Goal: Information Seeking & Learning: Learn about a topic

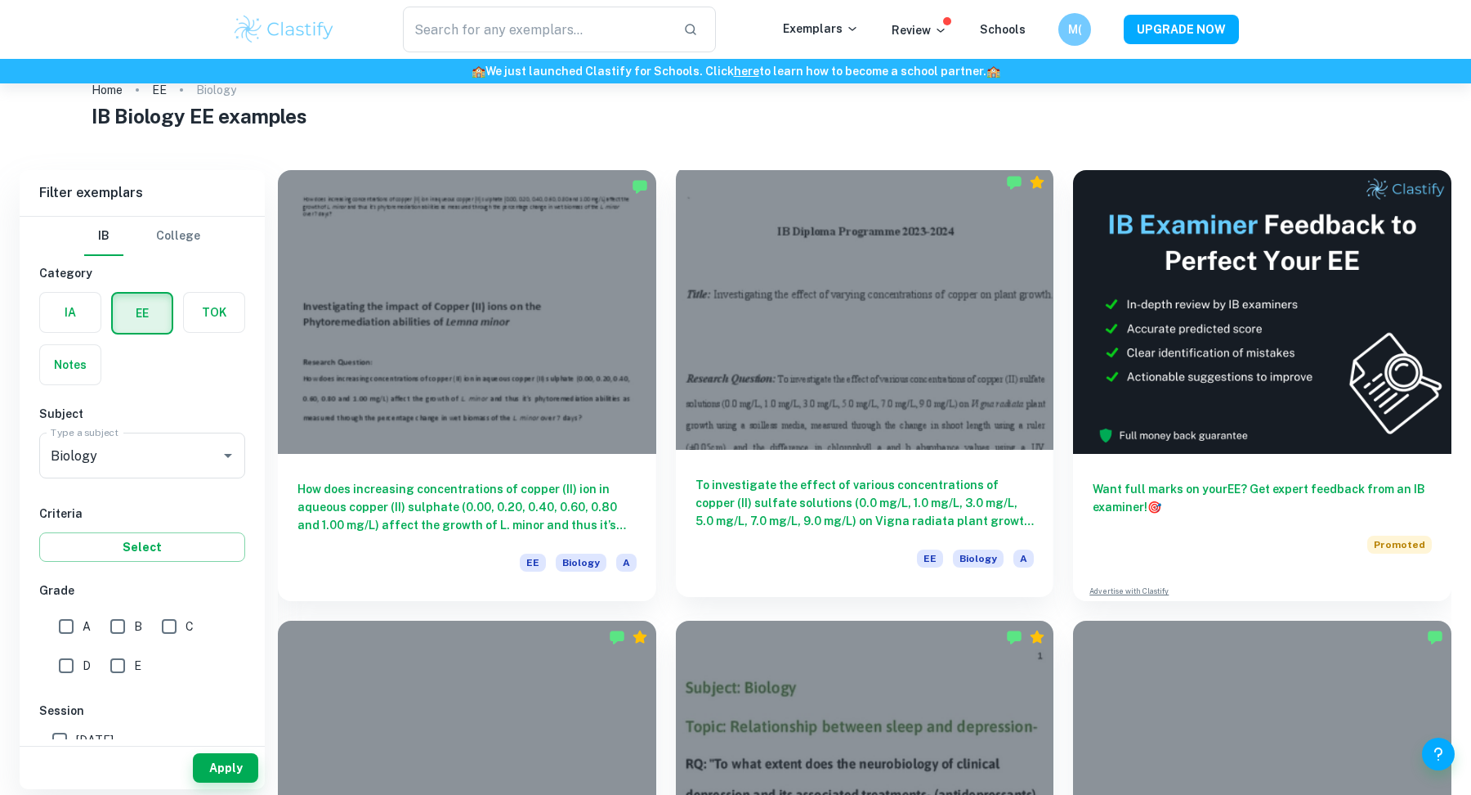
scroll to position [39, 0]
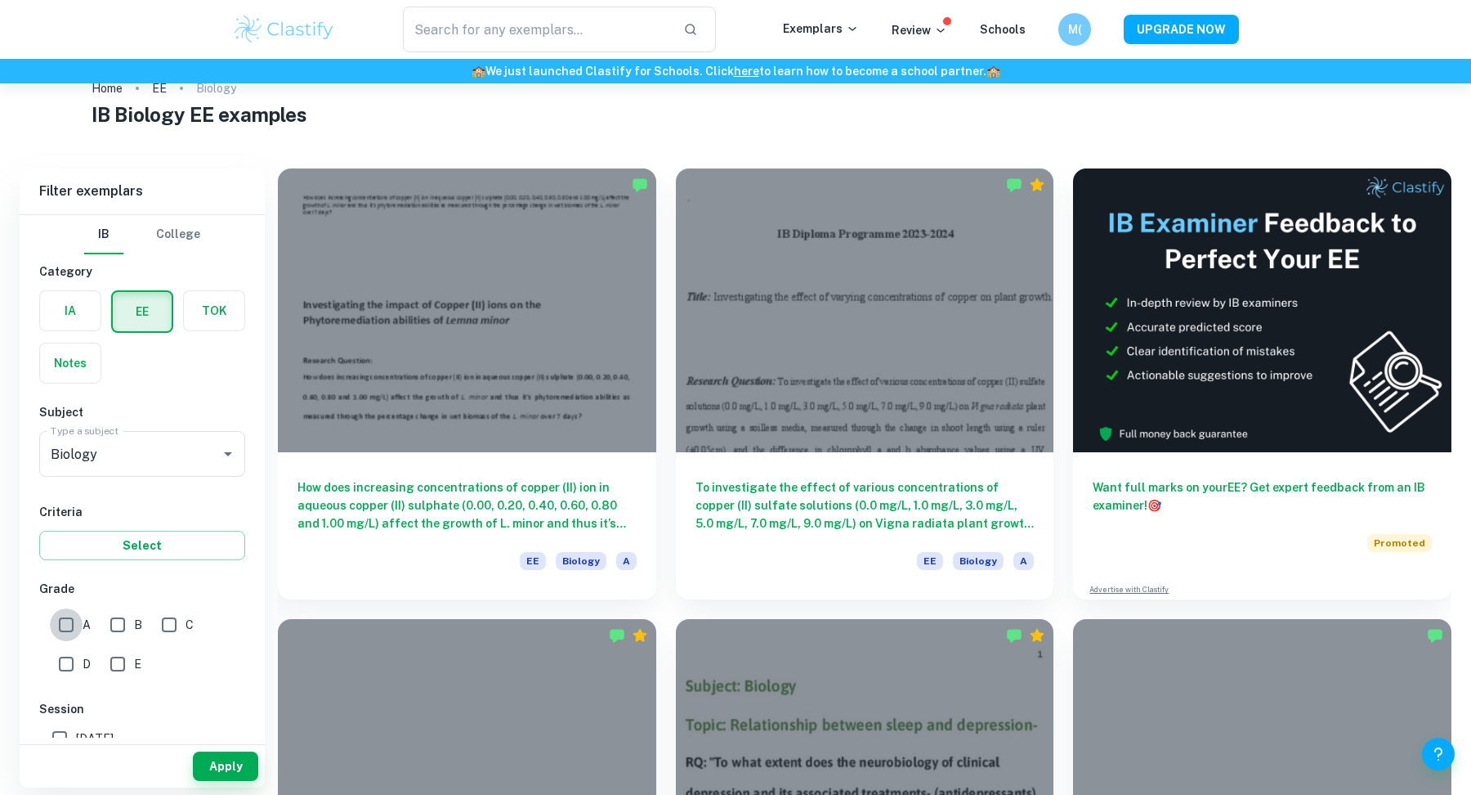
click at [70, 624] on input "A" at bounding box center [66, 624] width 33 height 33
checkbox input "true"
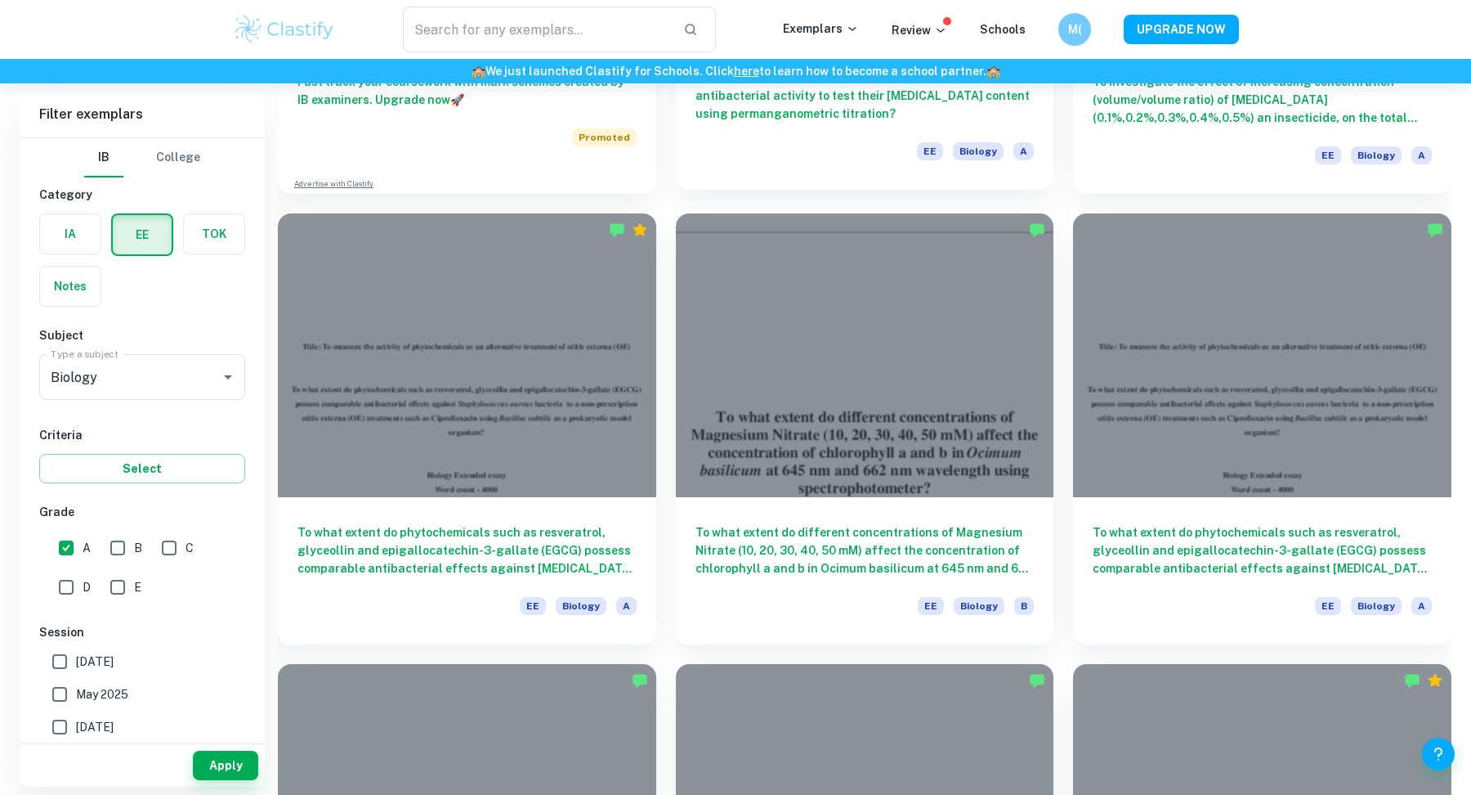
scroll to position [1449, 0]
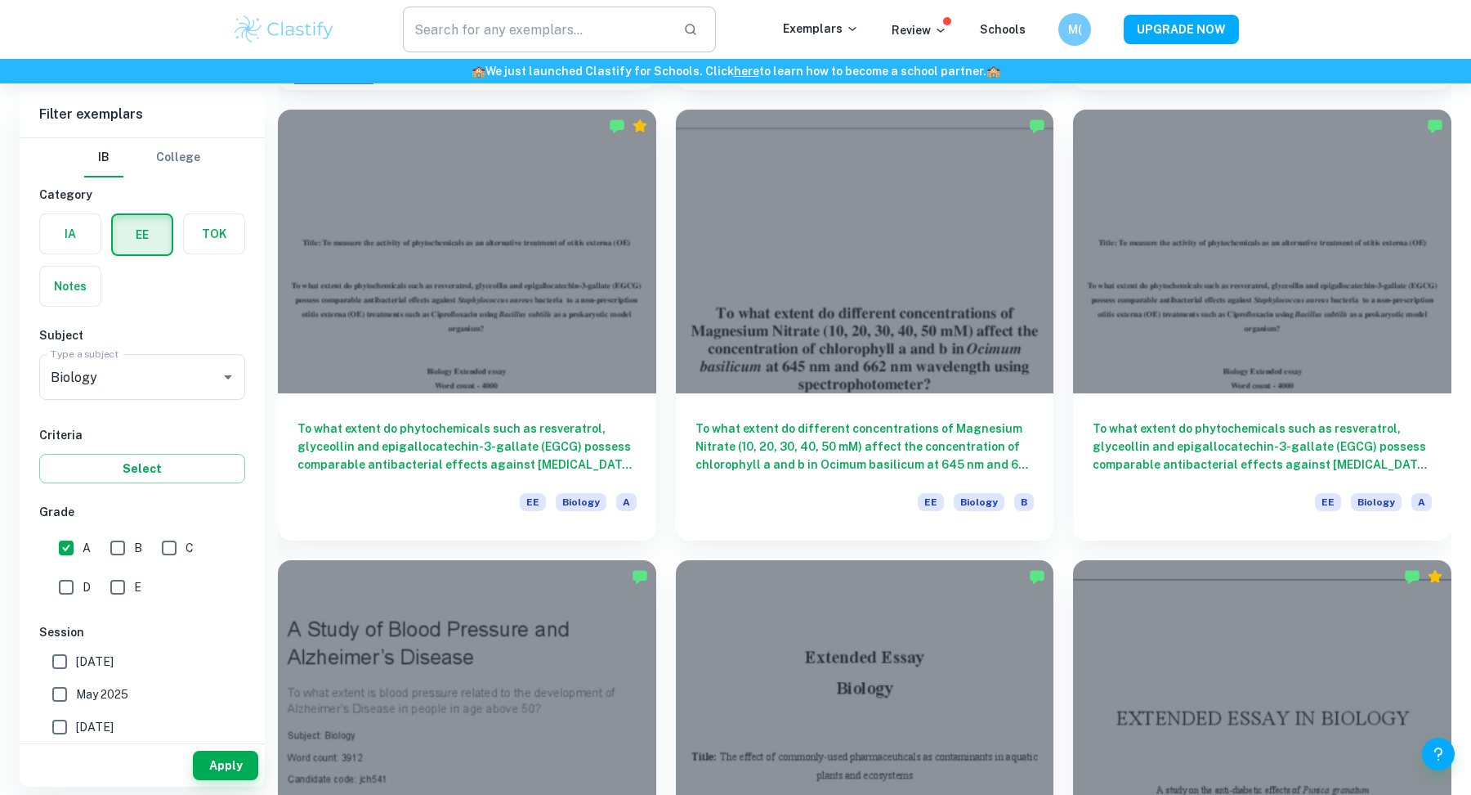
click at [565, 38] on input "text" at bounding box center [536, 30] width 267 height 46
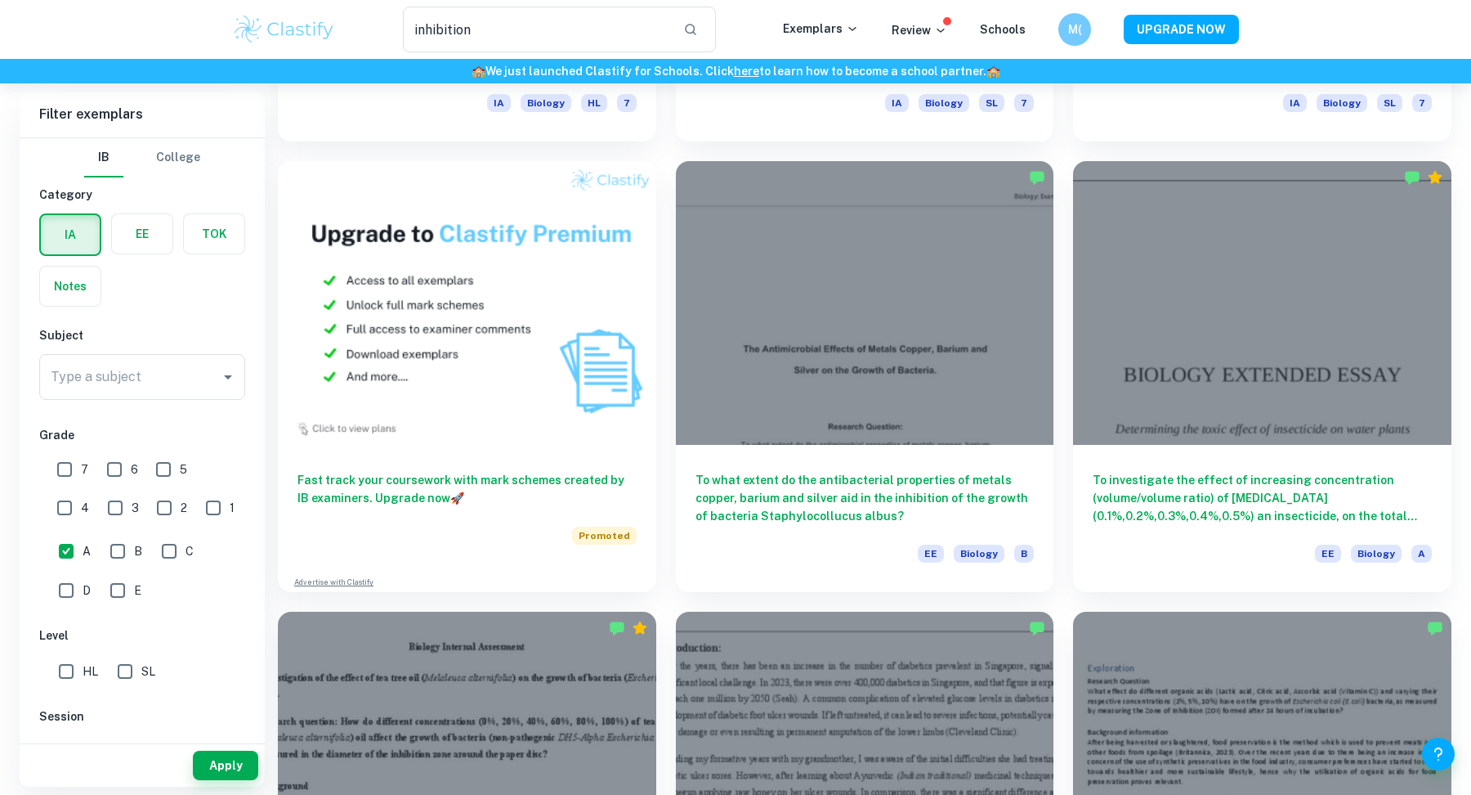
scroll to position [707, 0]
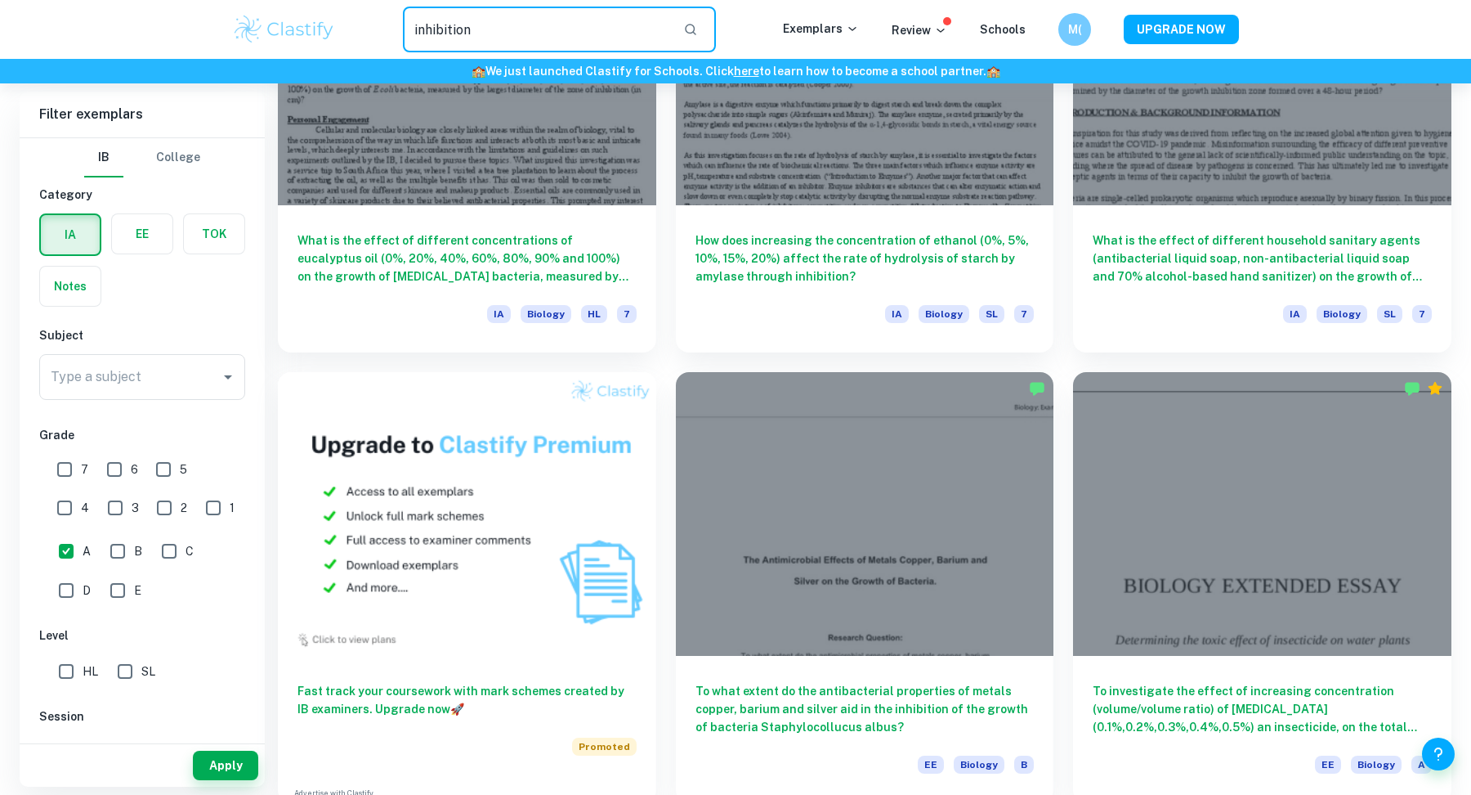
click at [416, 30] on input "inhibition" at bounding box center [536, 30] width 267 height 46
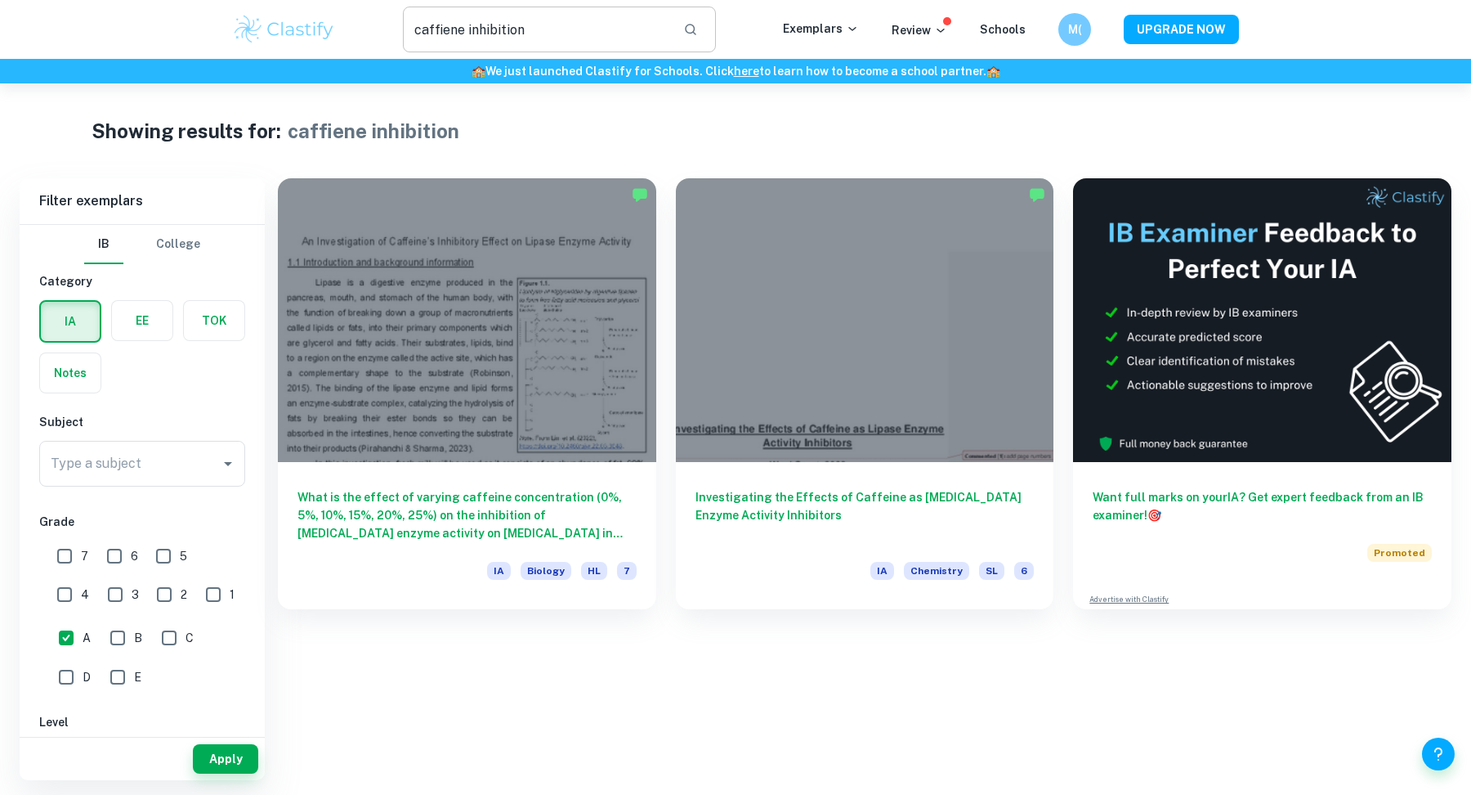
click at [450, 27] on input "caffiene inhibition" at bounding box center [536, 30] width 267 height 46
click at [505, 24] on input "caffeine inhibition" at bounding box center [536, 30] width 267 height 46
type input "caffeine"
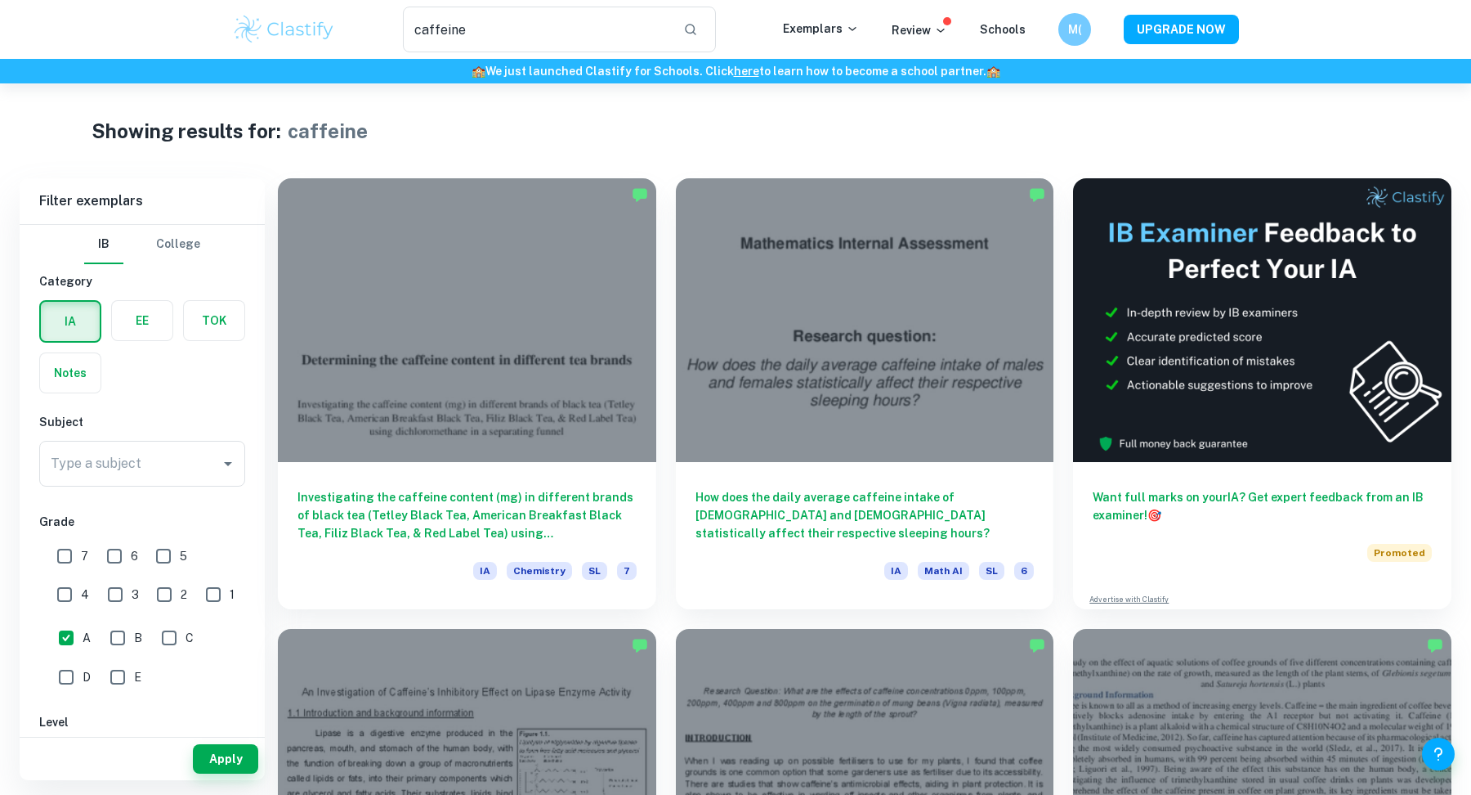
click at [278, 16] on img at bounding box center [284, 29] width 104 height 33
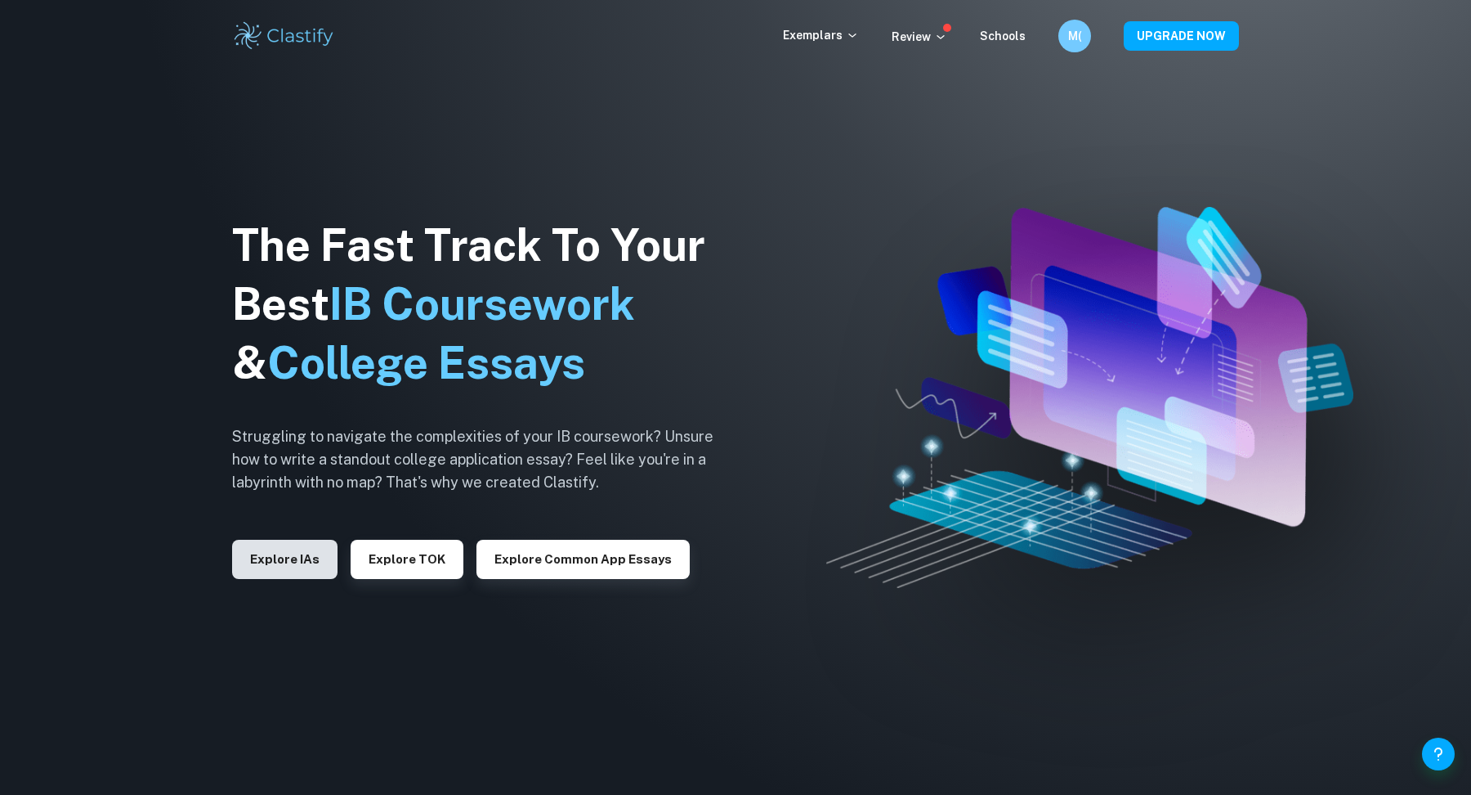
click at [312, 565] on button "Explore IAs" at bounding box center [284, 559] width 105 height 39
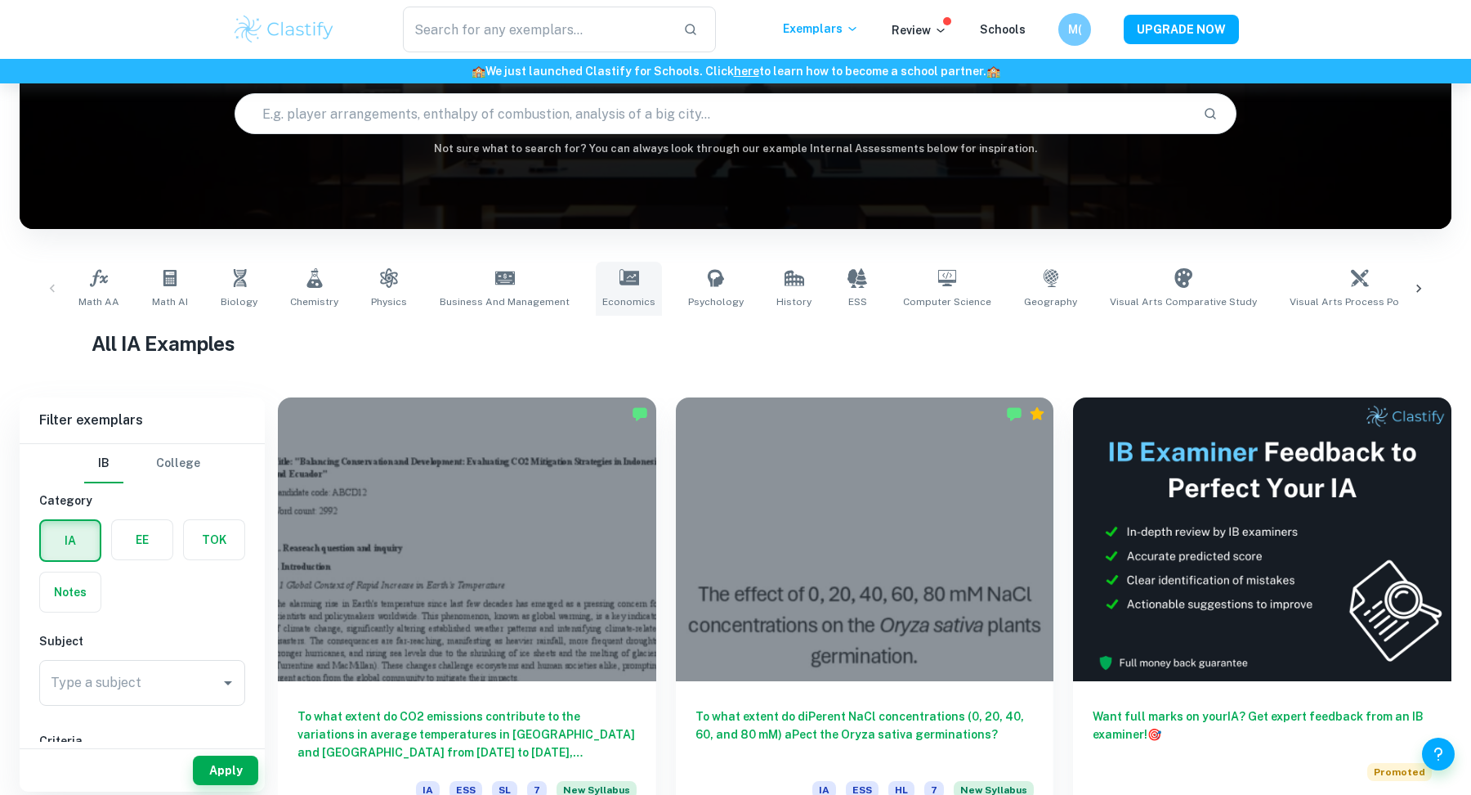
scroll to position [158, 0]
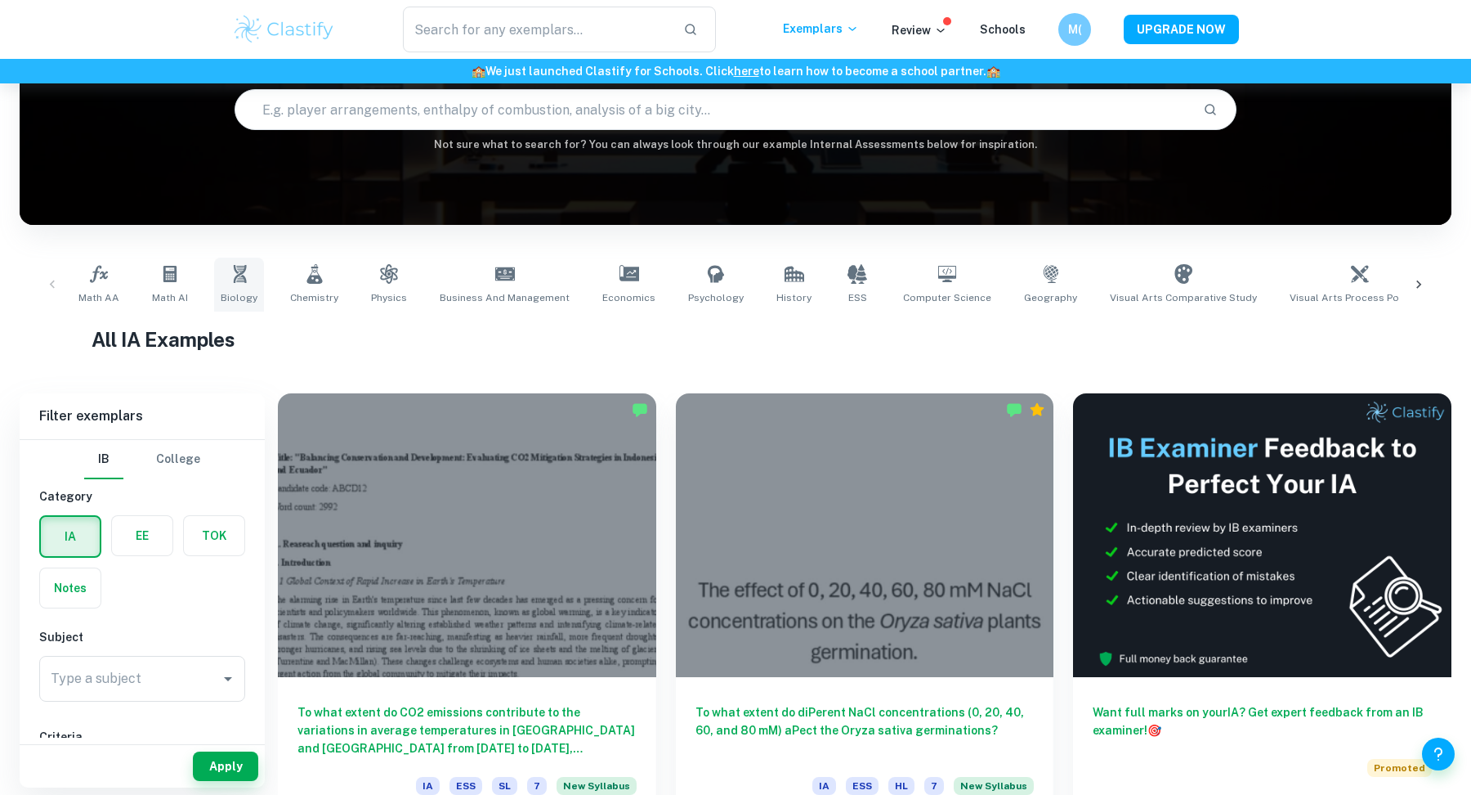
click at [241, 271] on icon at bounding box center [240, 274] width 20 height 20
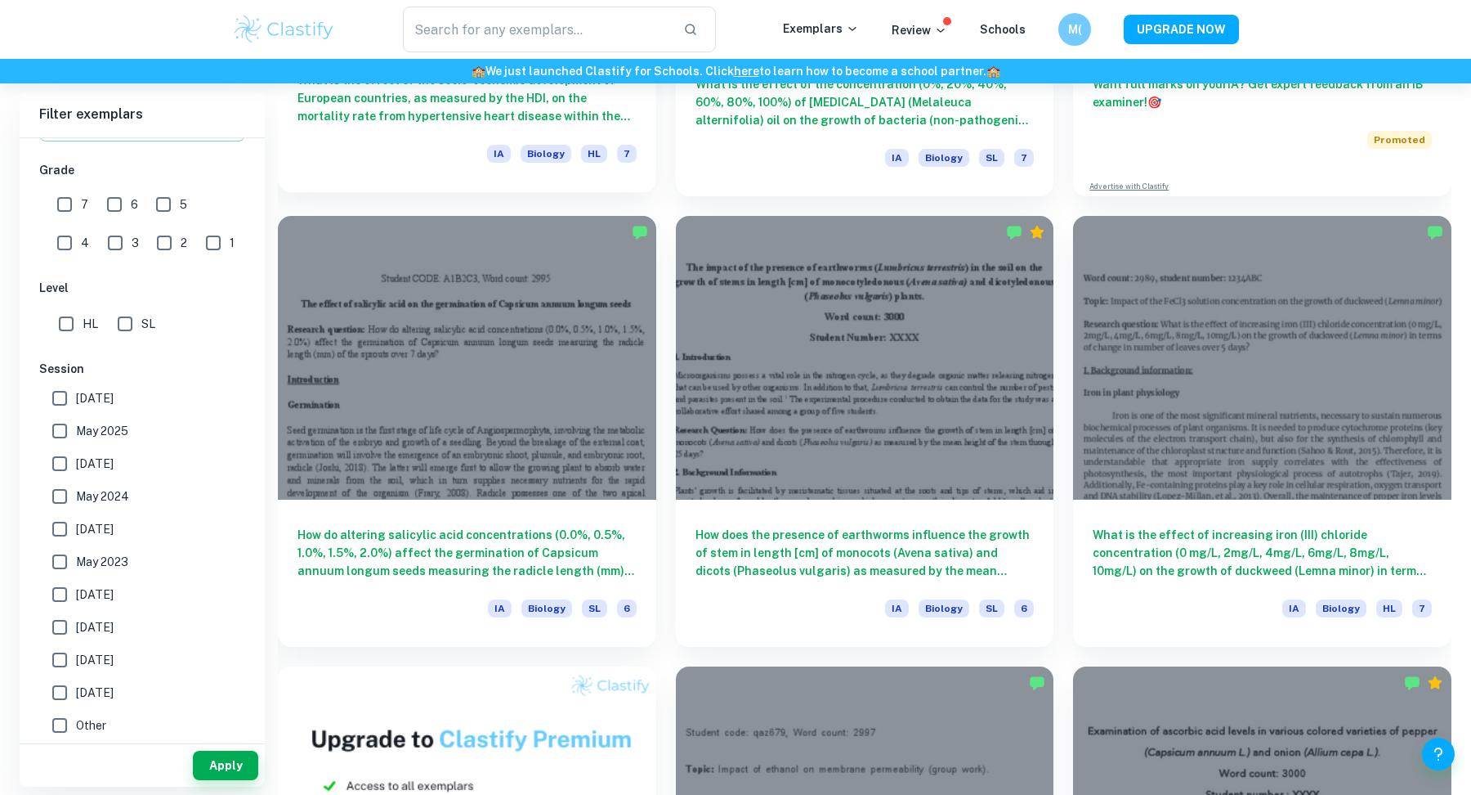
scroll to position [789, 0]
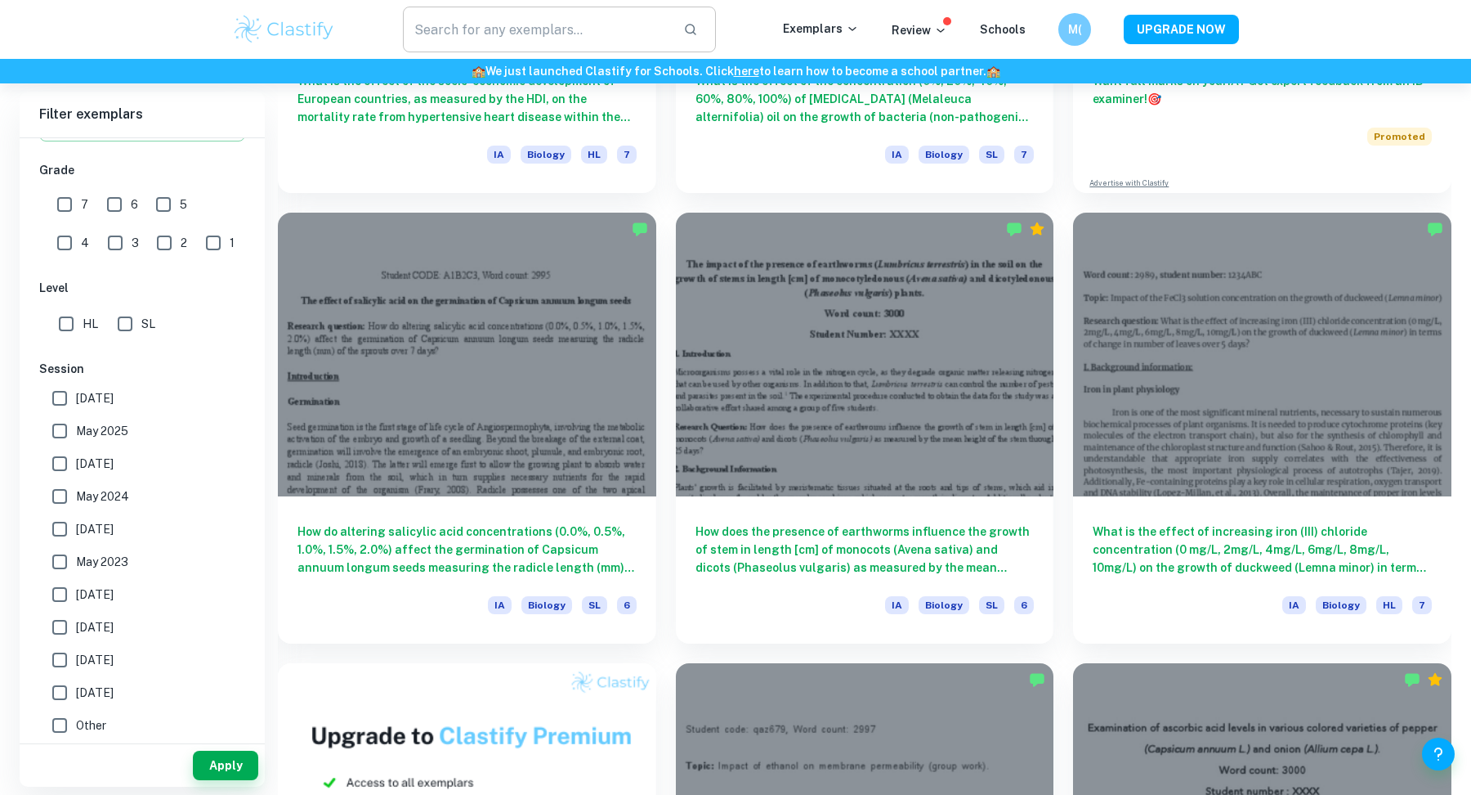
click at [519, 40] on input "text" at bounding box center [536, 30] width 267 height 46
paste input "I was introduced to digestion and the enzymes within the small intestine as wel…"
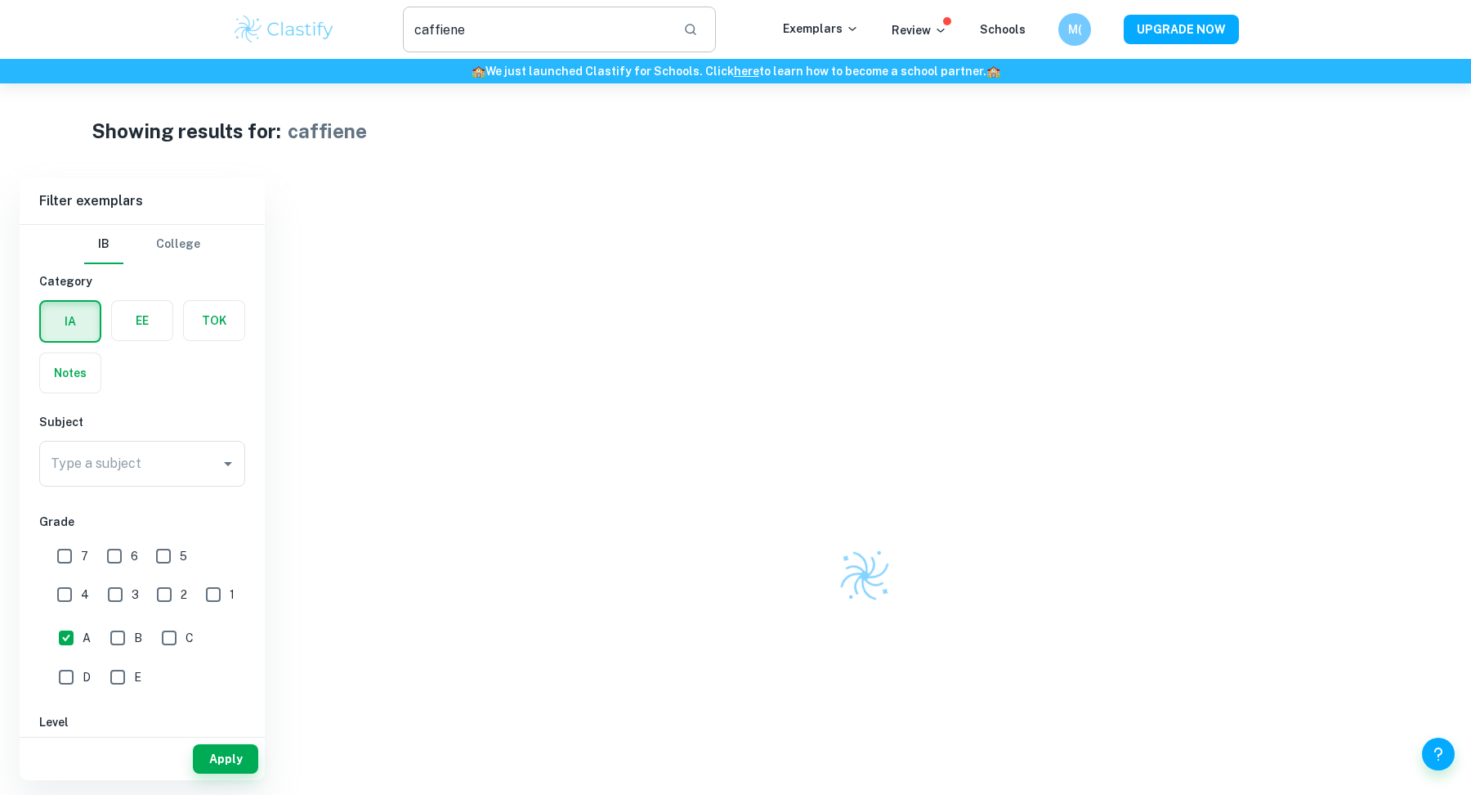
click at [468, 38] on input "caffiene" at bounding box center [536, 30] width 267 height 46
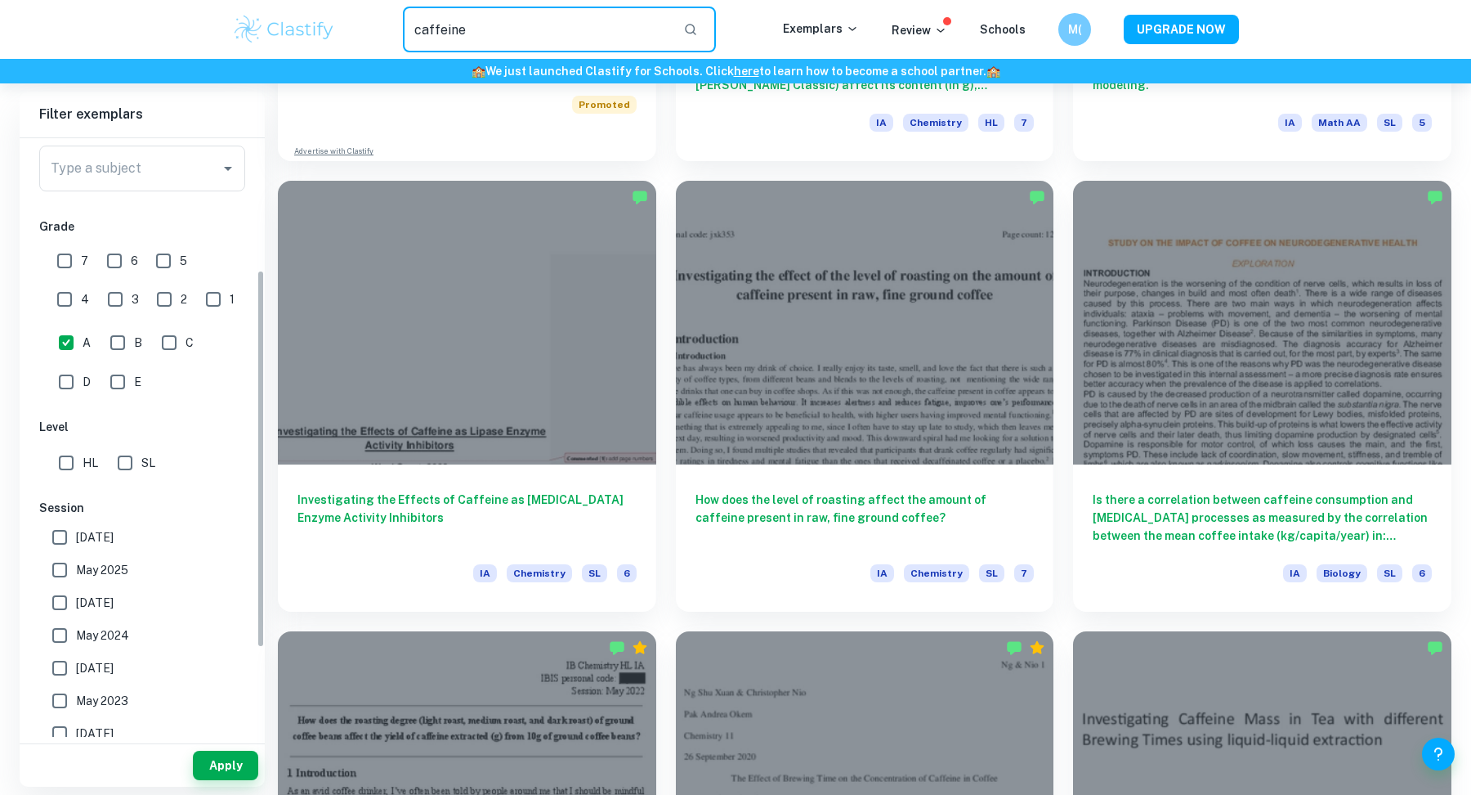
scroll to position [198, 0]
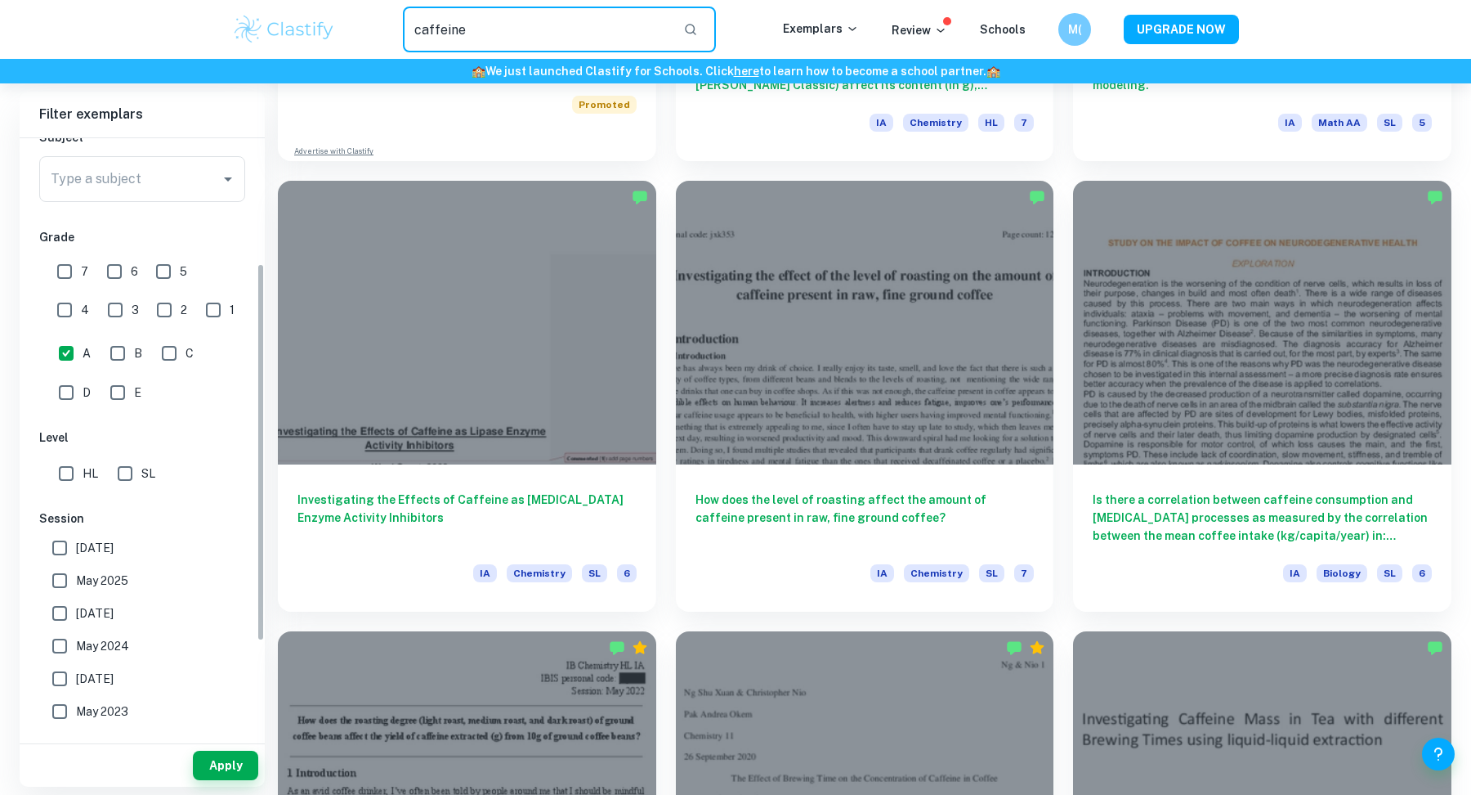
type input "caffeine"
click at [65, 278] on input "7" at bounding box center [64, 271] width 33 height 33
checkbox input "true"
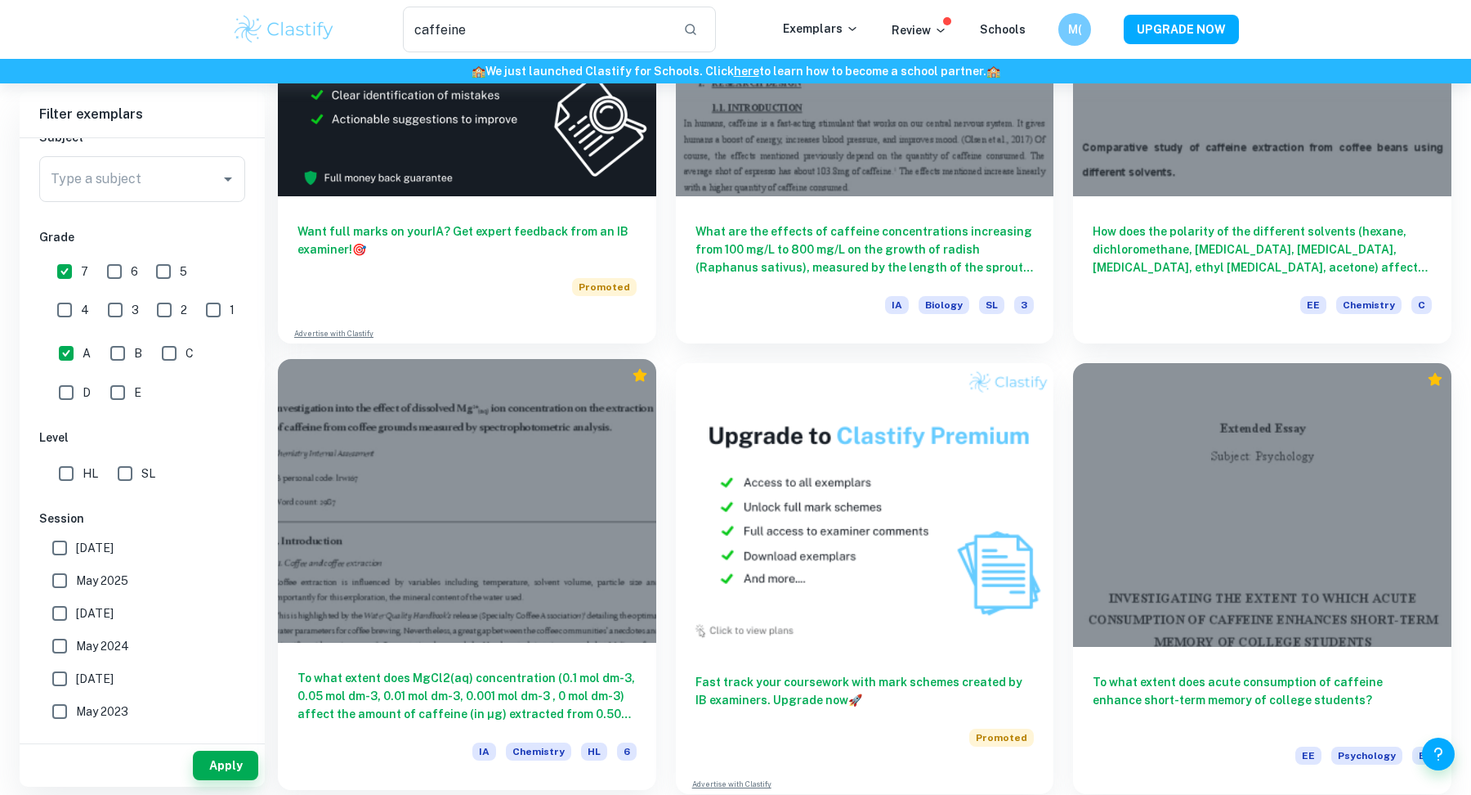
scroll to position [3032, 0]
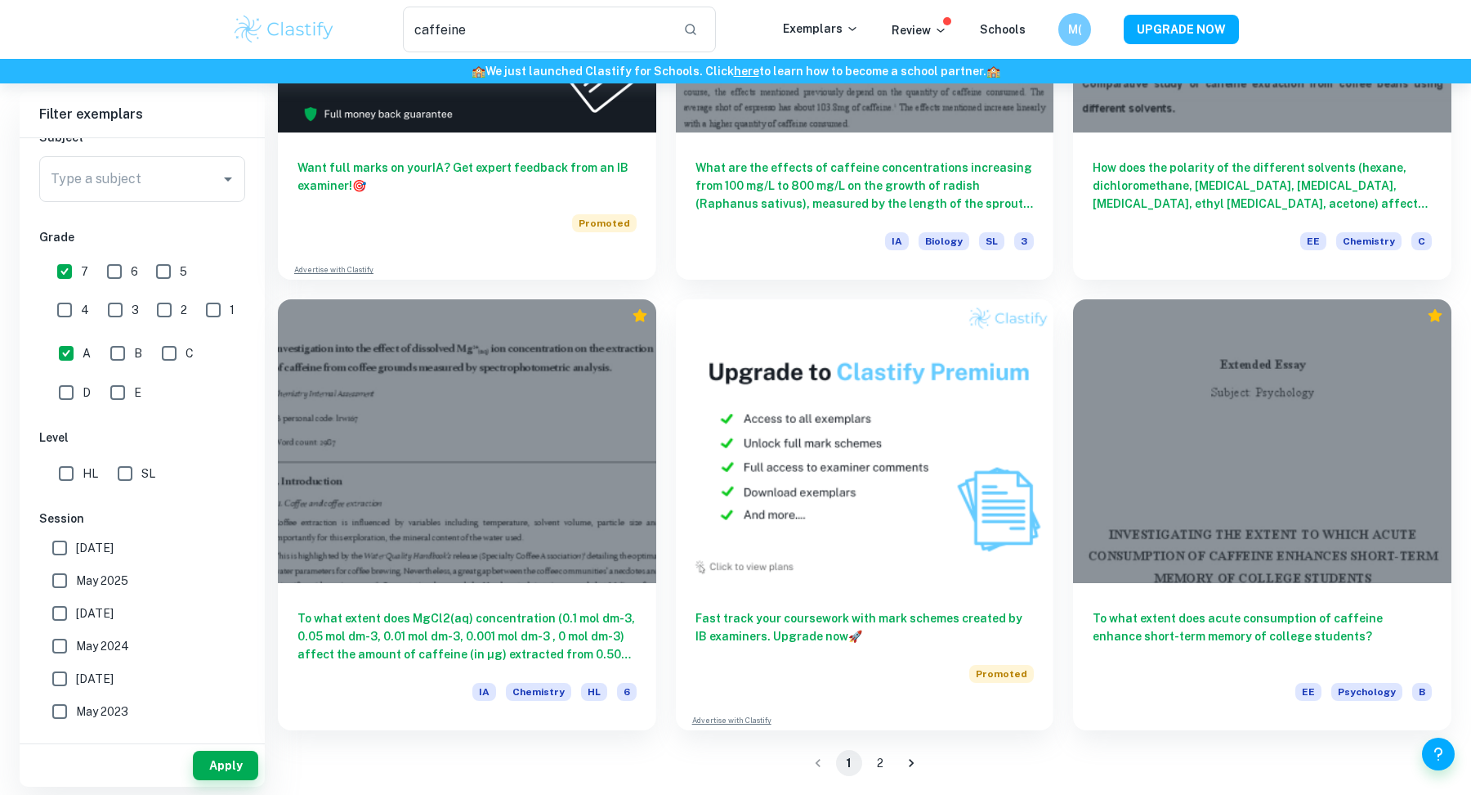
click at [873, 765] on button "2" at bounding box center [880, 763] width 26 height 26
type input "caffiene"
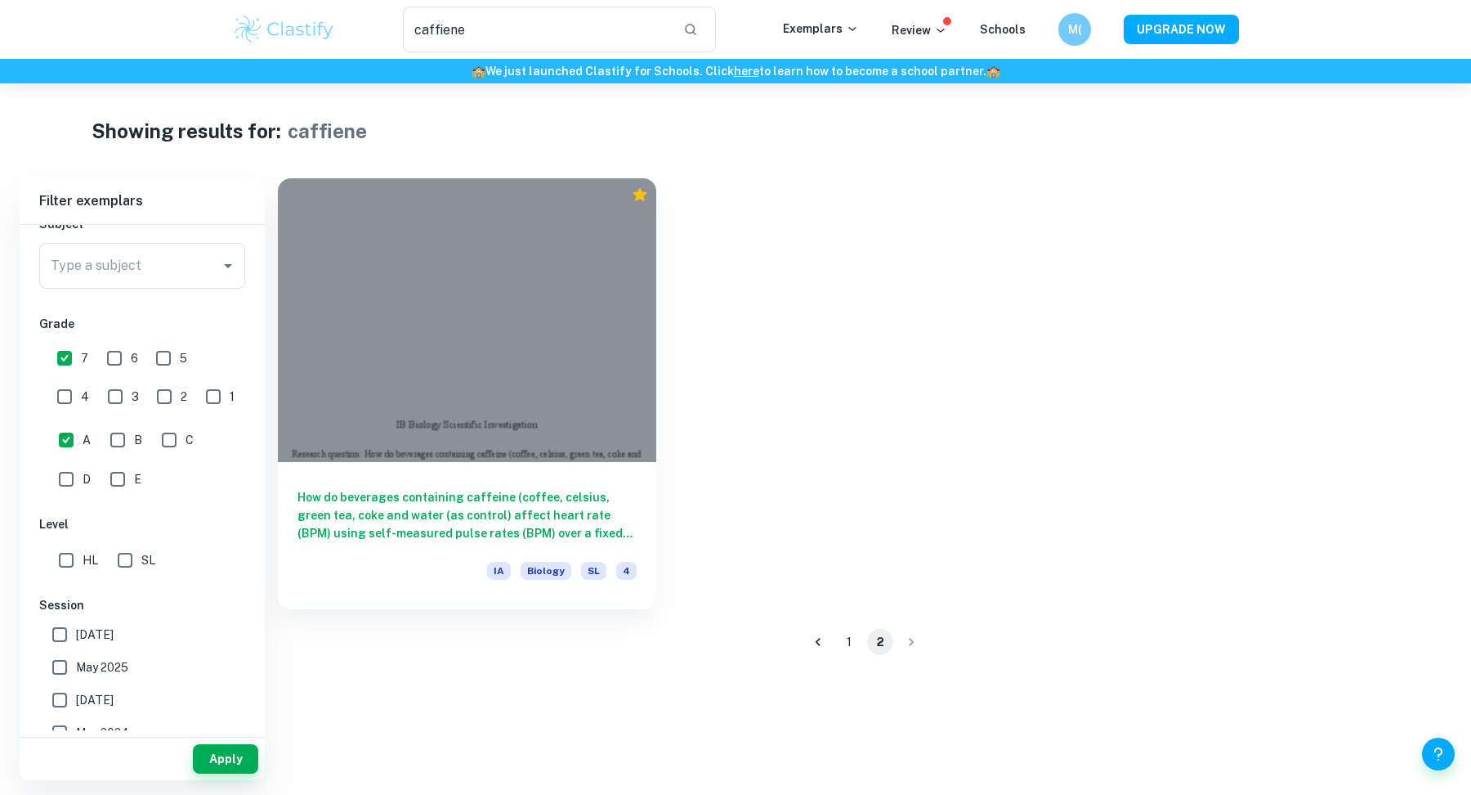
click at [509, 64] on h6 "🏫 We just launched Clastify for Schools. Click here to learn how to become a sc…" at bounding box center [735, 71] width 1465 height 18
click at [508, 37] on input "caffiene" at bounding box center [536, 30] width 267 height 46
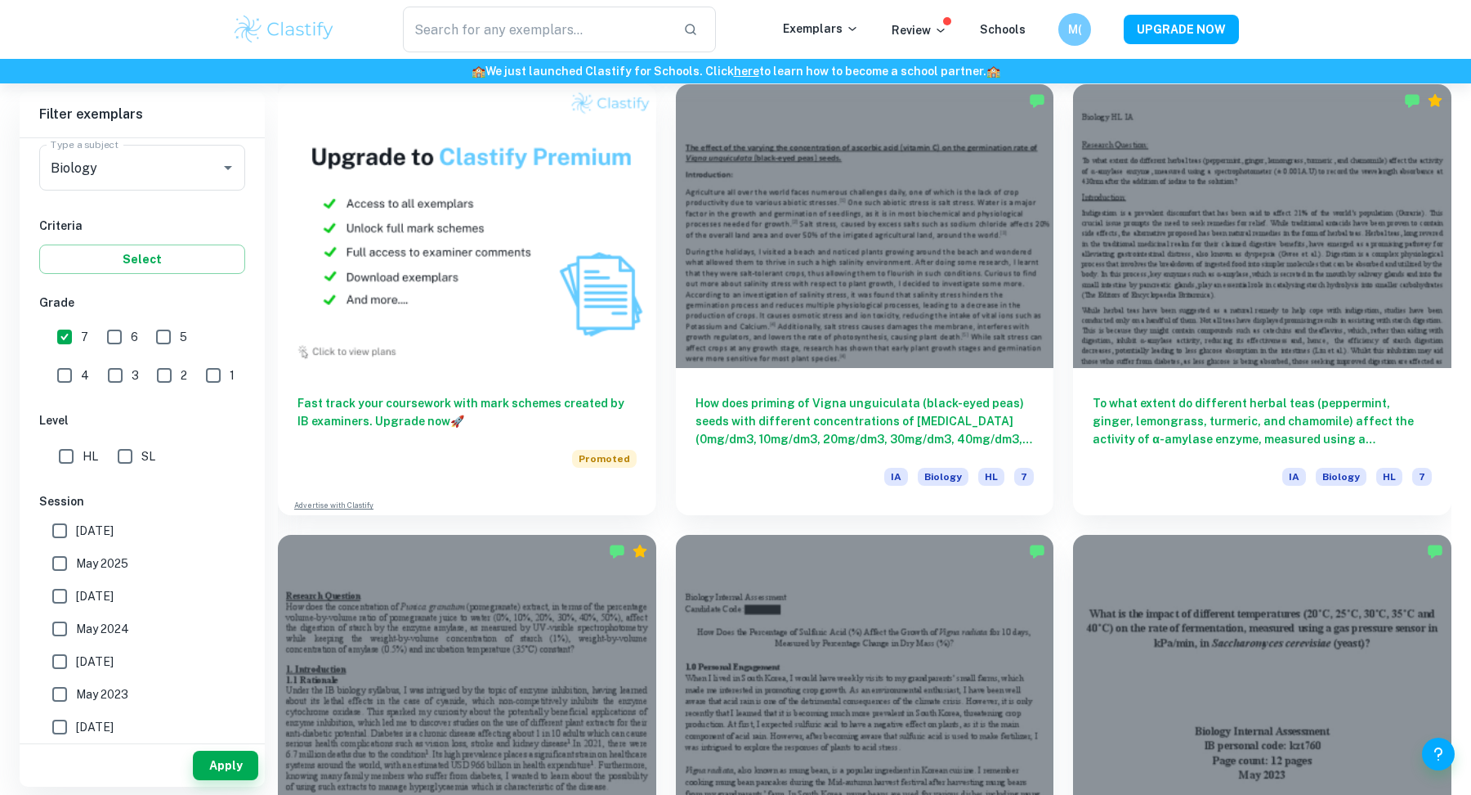
scroll to position [1376, 0]
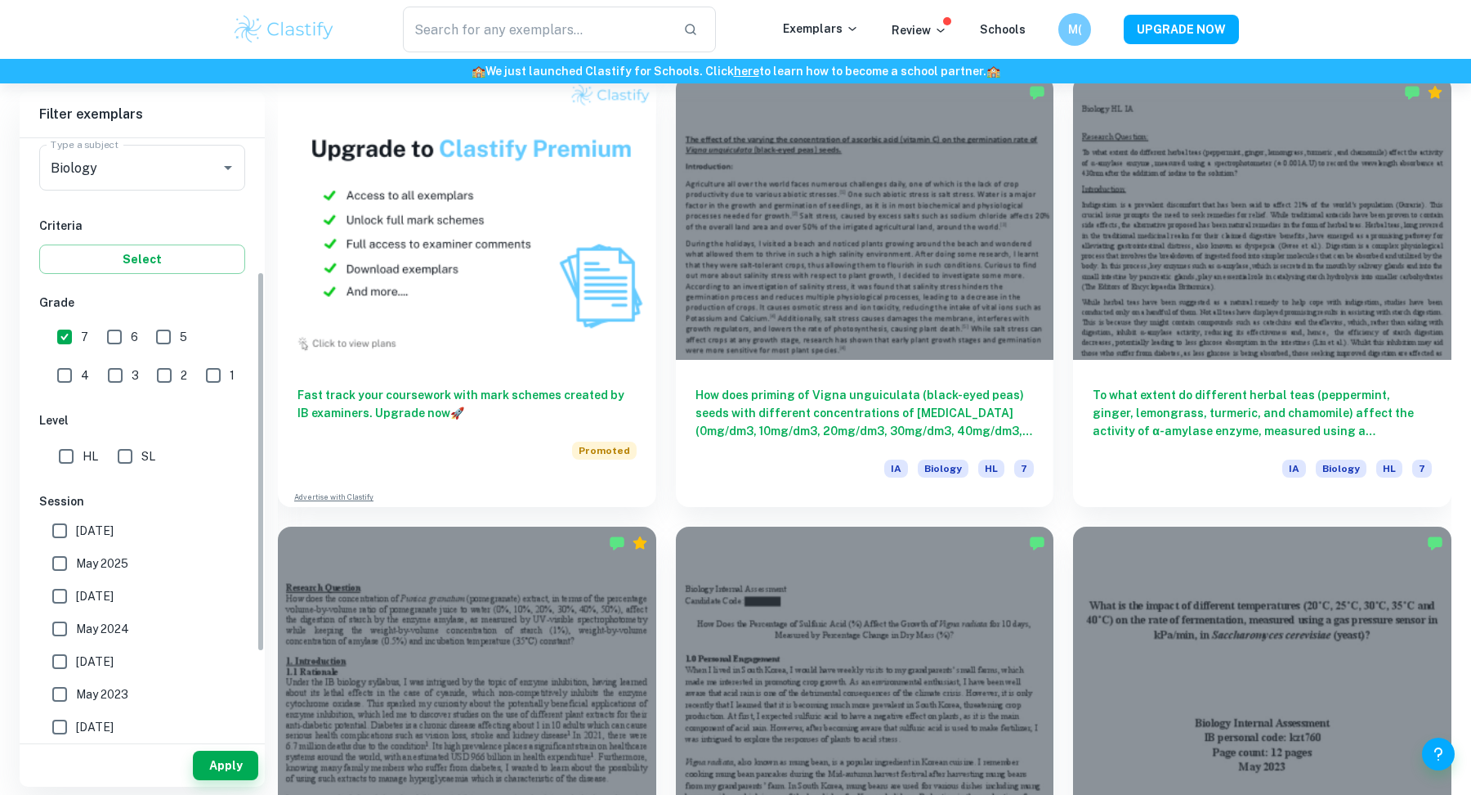
click at [68, 465] on input "HL" at bounding box center [66, 456] width 33 height 33
checkbox input "true"
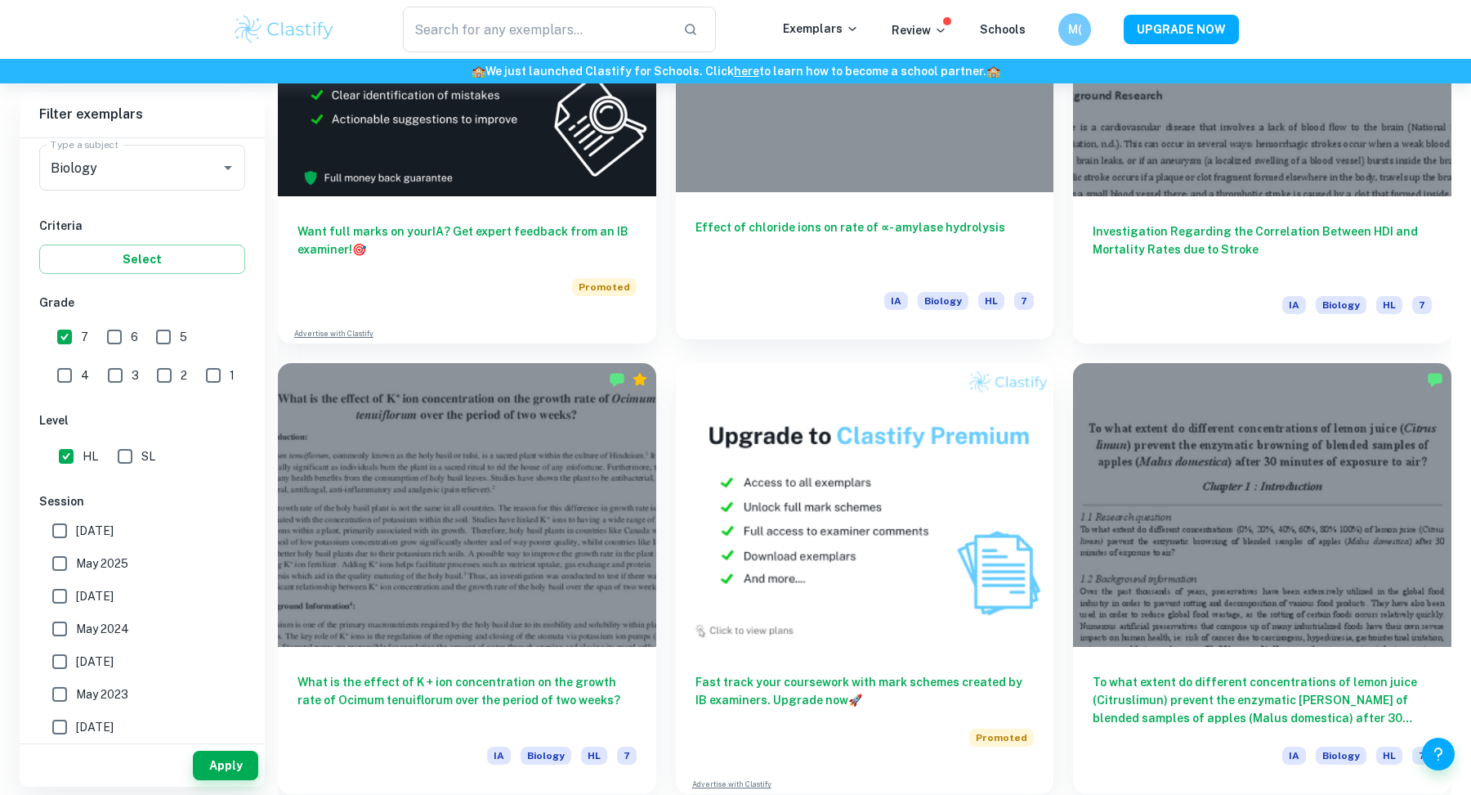
scroll to position [10724, 0]
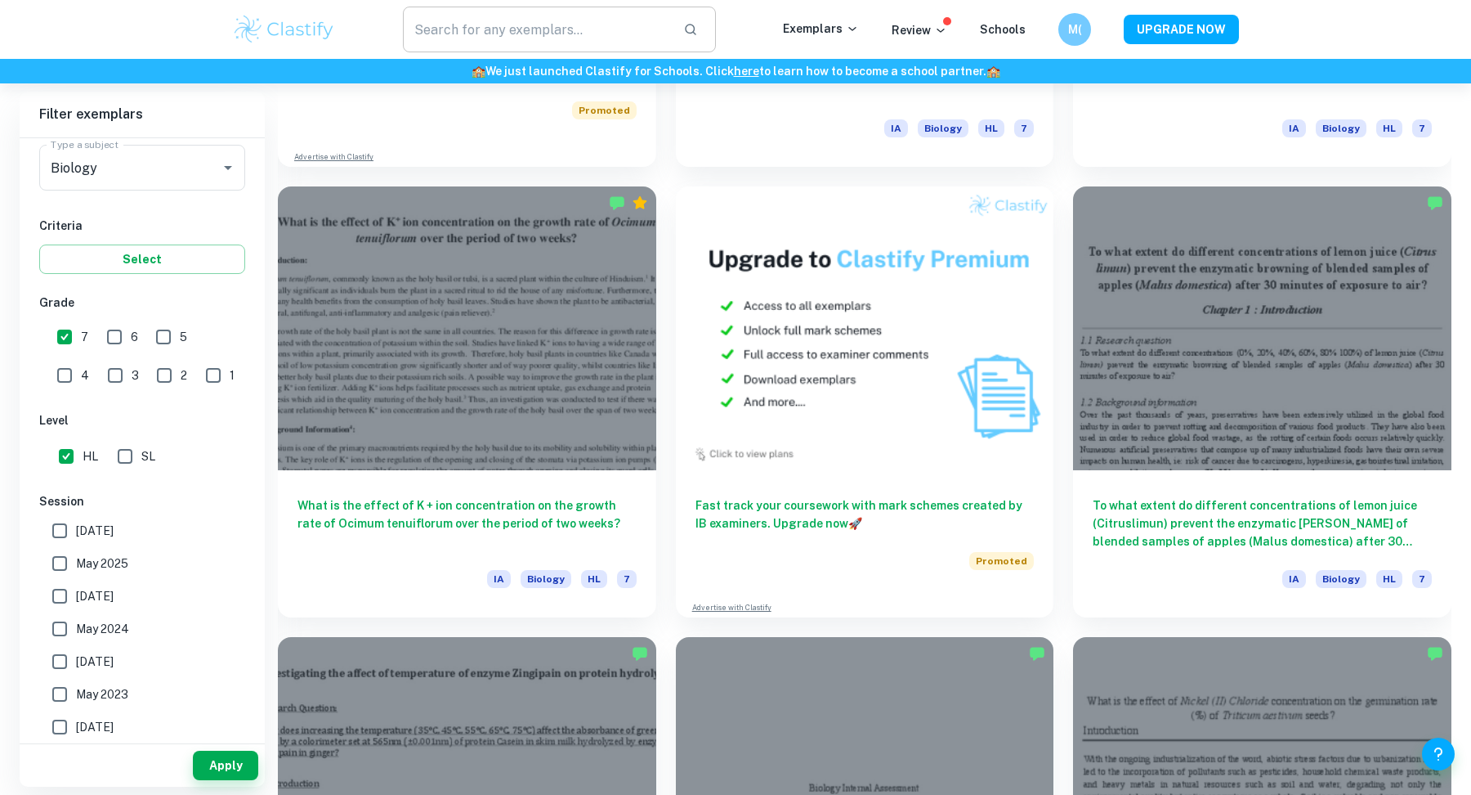
click at [516, 36] on input "text" at bounding box center [536, 30] width 267 height 46
type input "hydrolysis"
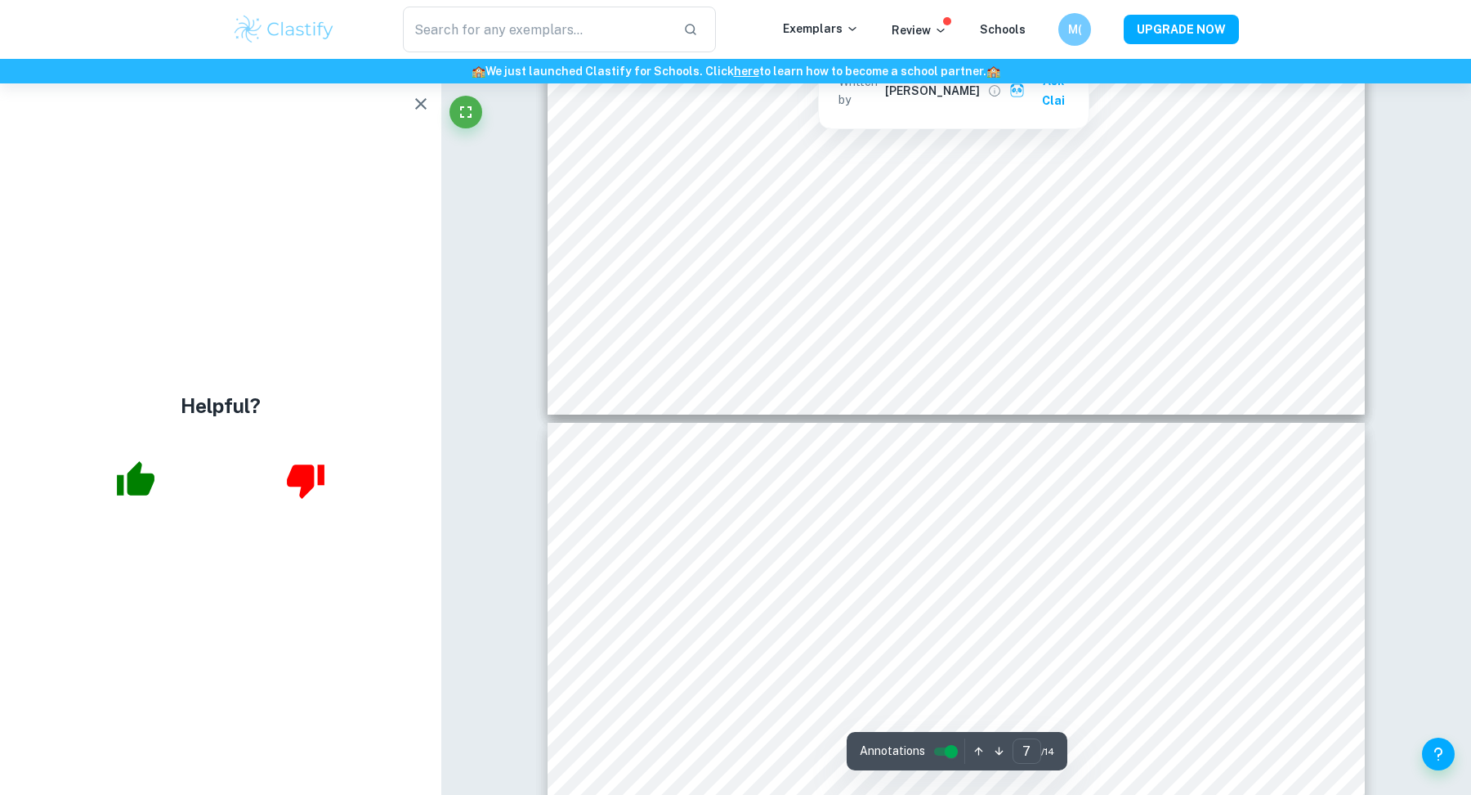
scroll to position [7044, 0]
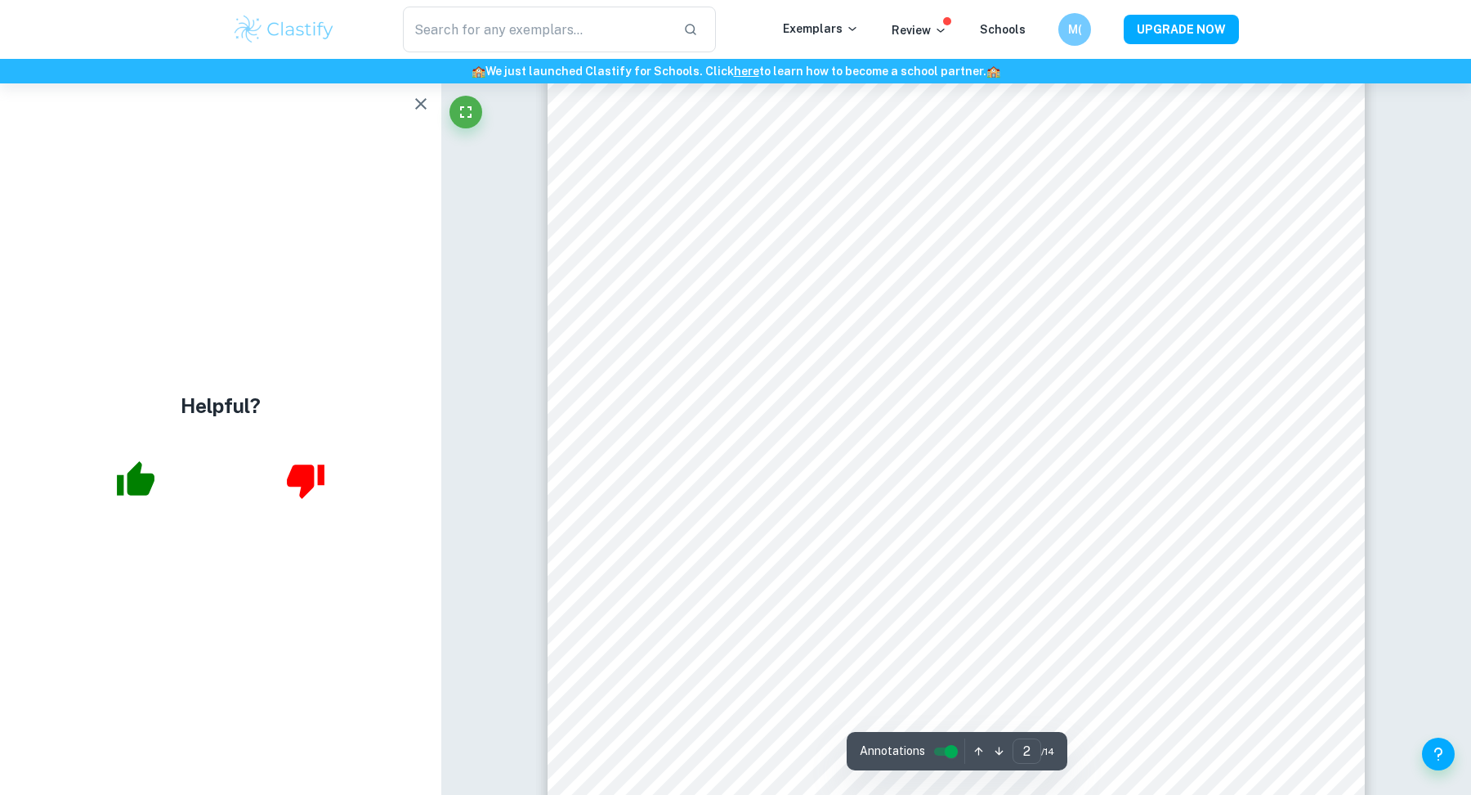
type input "1"
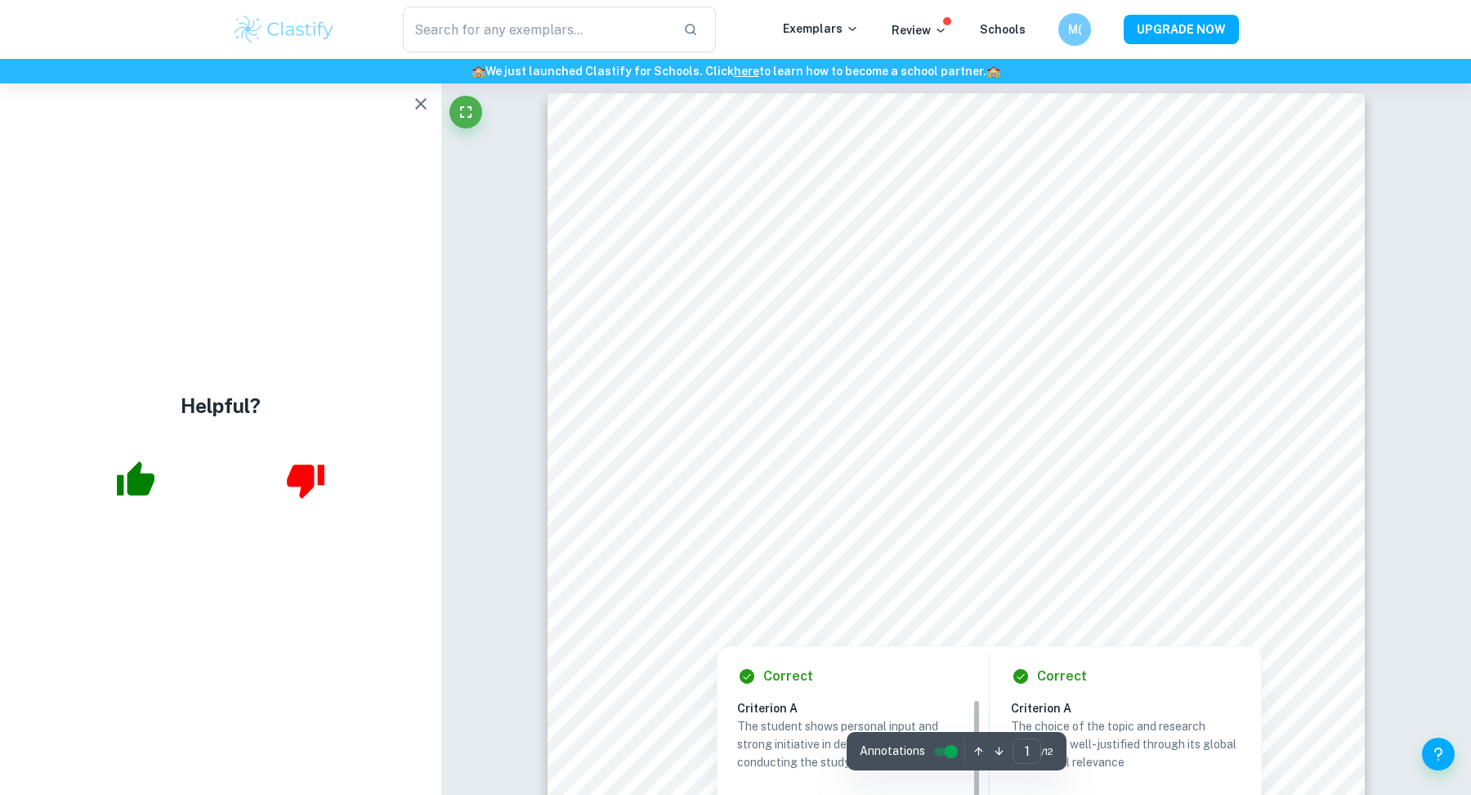
scroll to position [10, 0]
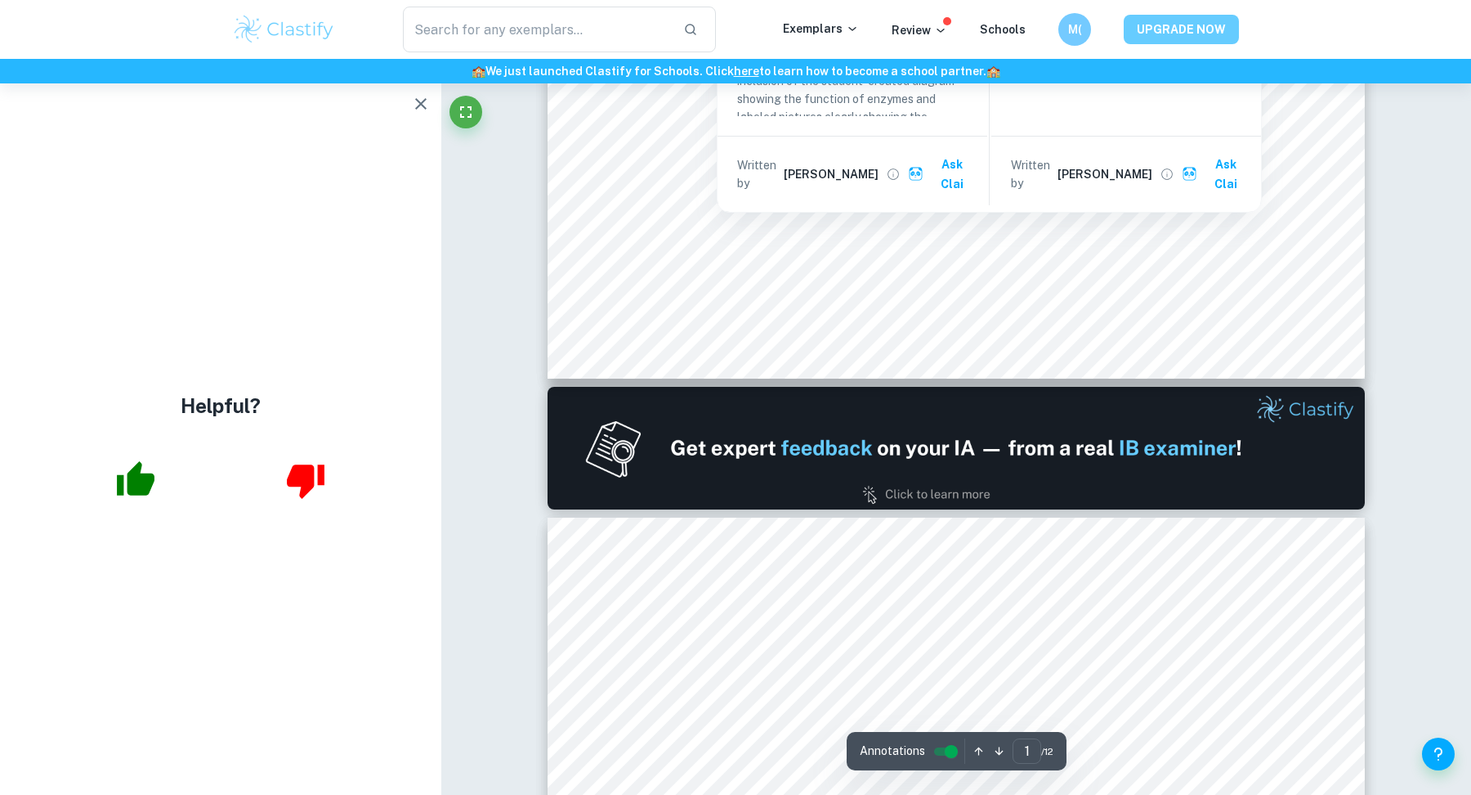
type input "2"
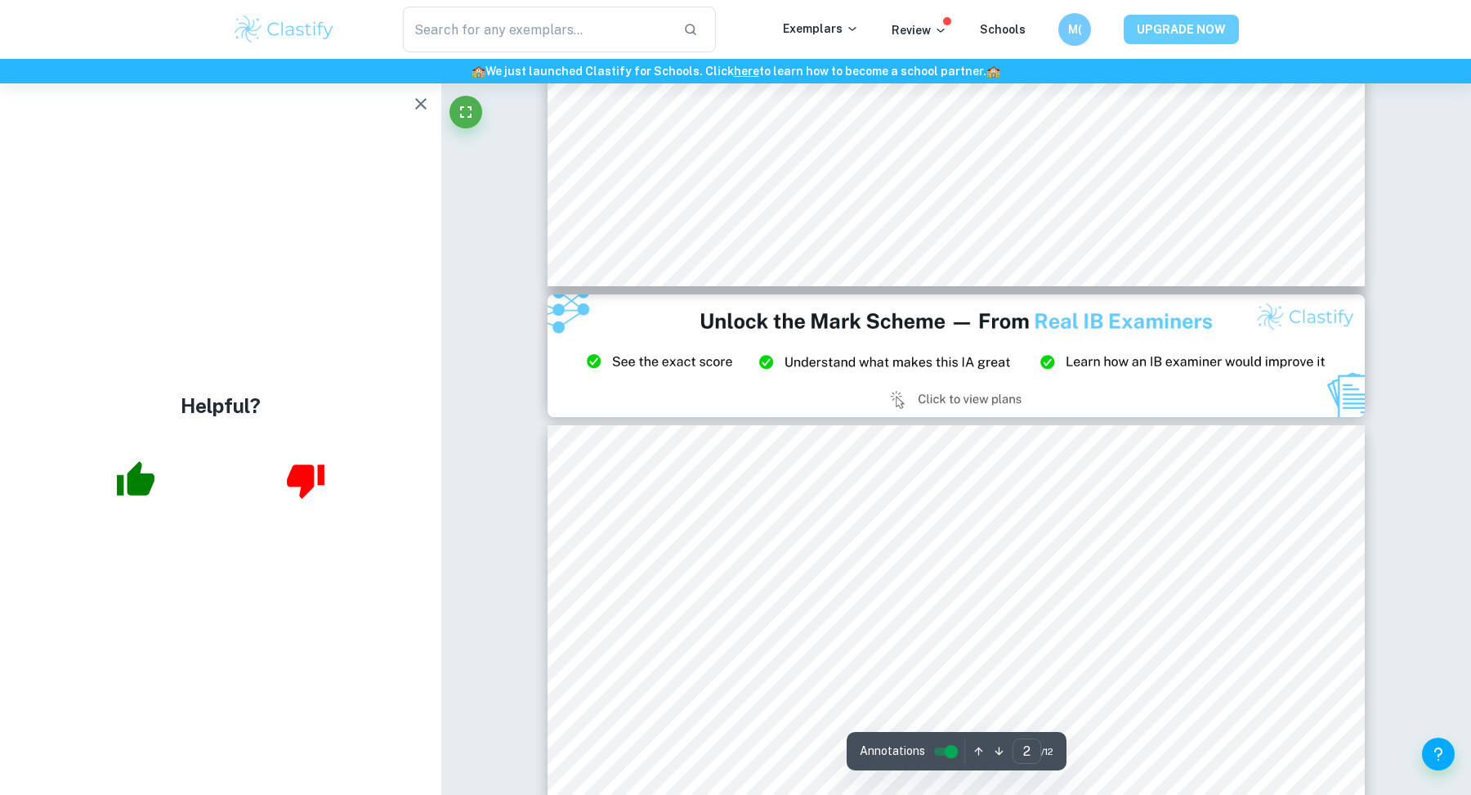
scroll to position [2273, 0]
